Goal: Find specific page/section: Find specific page/section

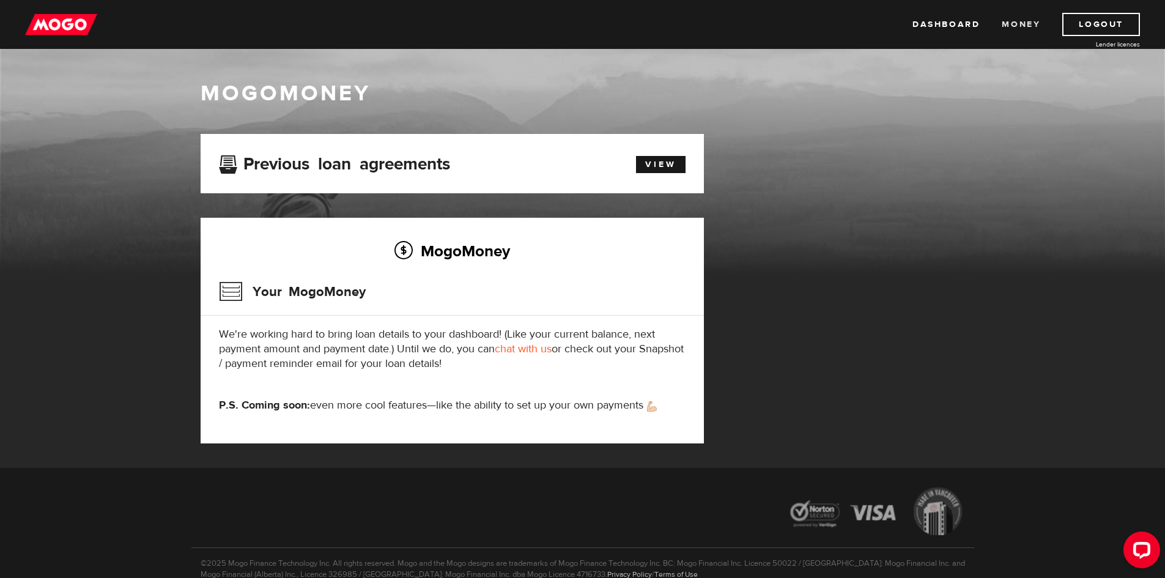
click at [1019, 19] on link "Money" at bounding box center [1021, 24] width 39 height 23
click at [966, 25] on link "Dashboard" at bounding box center [946, 24] width 67 height 23
click at [664, 162] on link "View" at bounding box center [661, 164] width 50 height 17
